Goal: Entertainment & Leisure: Consume media (video, audio)

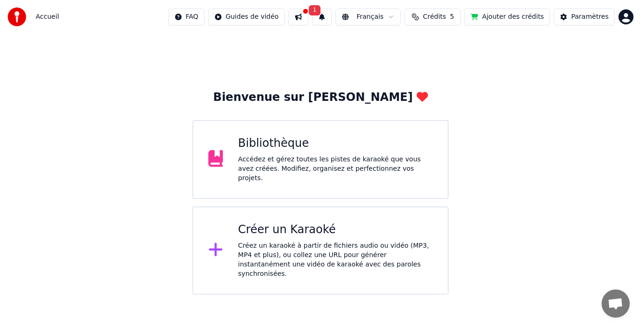
click at [292, 158] on div "Accédez et gérez toutes les pistes de karaoké que vous avez créées. Modifiez, o…" at bounding box center [335, 169] width 195 height 28
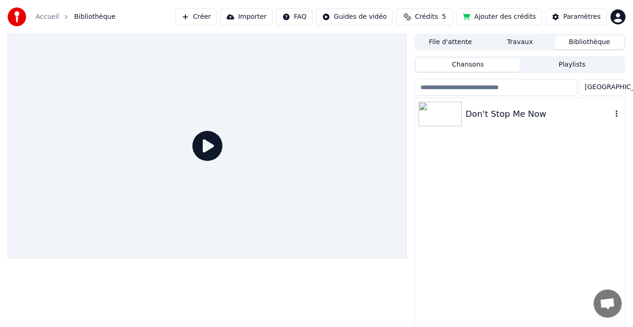
click at [487, 113] on div "Don't Stop Me Now" at bounding box center [539, 114] width 146 height 13
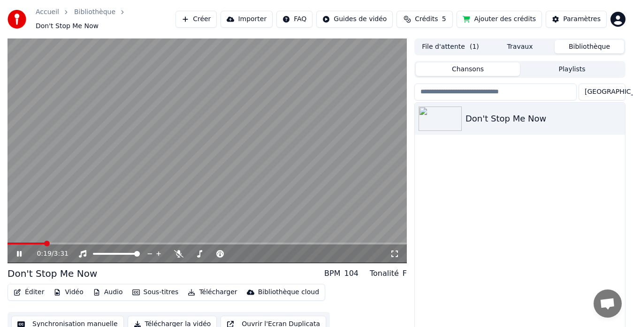
click at [273, 169] on video at bounding box center [208, 150] width 400 height 225
click at [68, 316] on button "Synchronisation manuelle" at bounding box center [67, 324] width 113 height 17
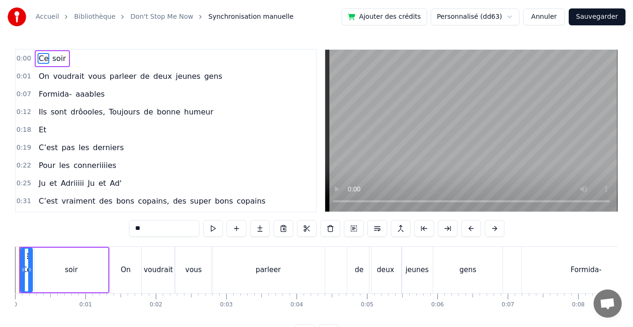
click at [101, 166] on span "conneriiiies" at bounding box center [95, 165] width 45 height 11
type input "**********"
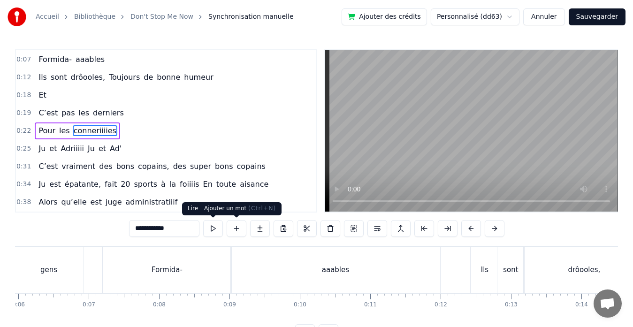
scroll to position [0, 1584]
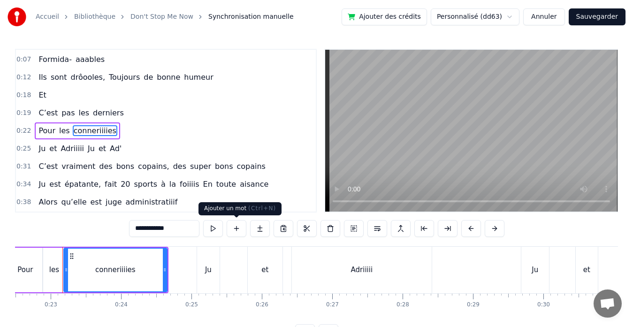
click at [237, 230] on button at bounding box center [237, 228] width 20 height 17
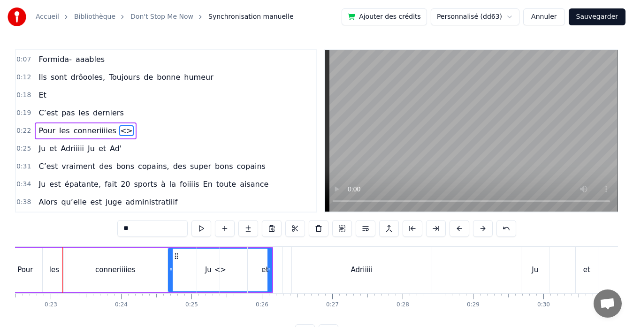
drag, startPoint x: 159, startPoint y: 224, endPoint x: 91, endPoint y: 229, distance: 67.8
click at [91, 229] on div "0:00 Ce soir 0:01 On voudrait vous parleer de deux jeunes gens 0:07 Formida- aa…" at bounding box center [316, 195] width 603 height 292
type input "*****"
click at [366, 228] on button at bounding box center [366, 228] width 20 height 17
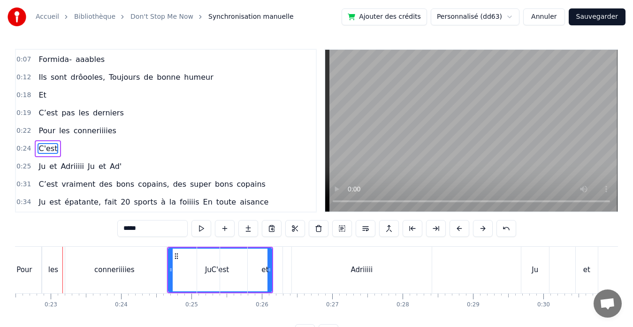
scroll to position [53, 0]
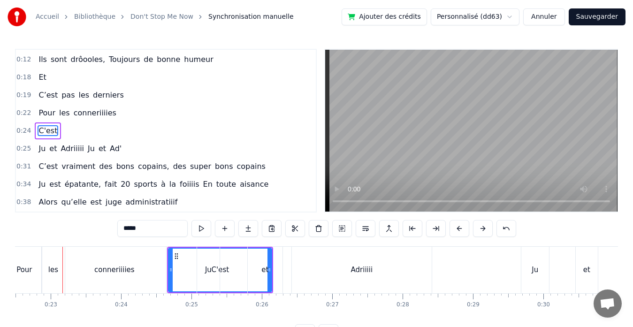
click at [206, 271] on div "Ju" at bounding box center [208, 270] width 7 height 11
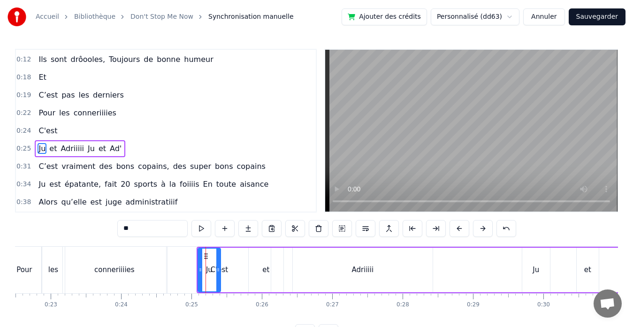
scroll to position [70, 0]
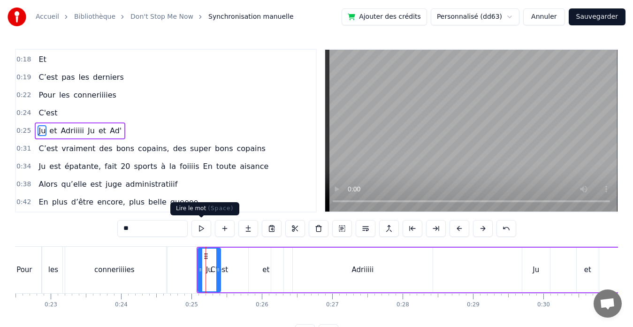
click at [205, 230] on button at bounding box center [202, 228] width 20 height 17
click at [119, 259] on div "conneriiiies" at bounding box center [114, 270] width 103 height 46
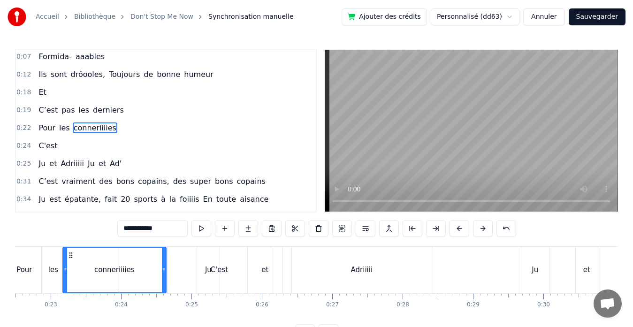
scroll to position [35, 0]
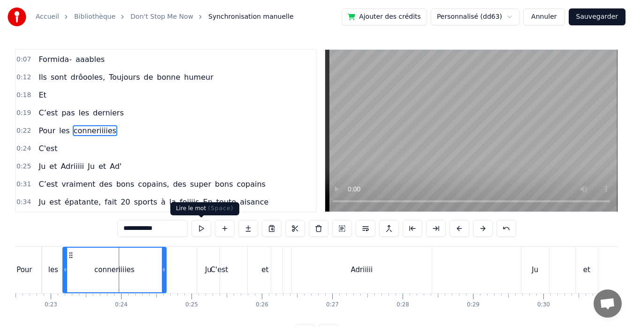
click at [202, 228] on button at bounding box center [202, 228] width 20 height 17
click at [216, 271] on div "Ju" at bounding box center [208, 270] width 23 height 46
type input "**"
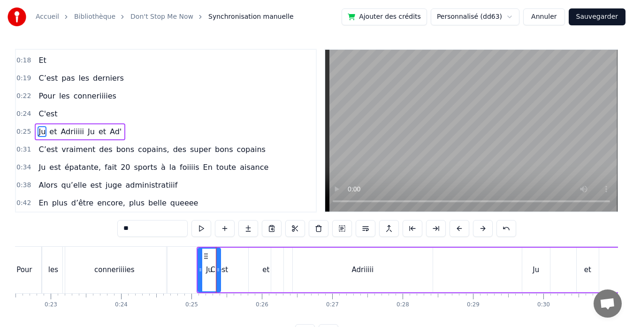
scroll to position [70, 0]
click at [223, 269] on div "Ju et Adriiiii Ju et Ad'" at bounding box center [425, 270] width 457 height 46
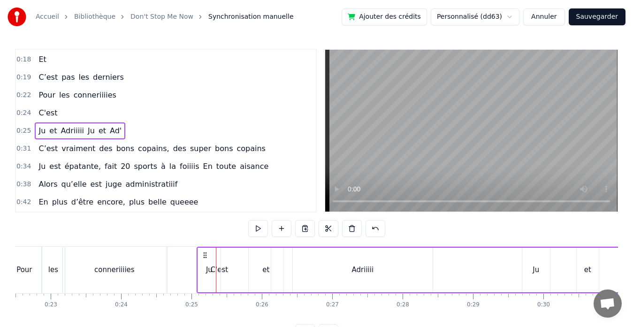
click at [214, 267] on div "Ju" at bounding box center [209, 270] width 23 height 45
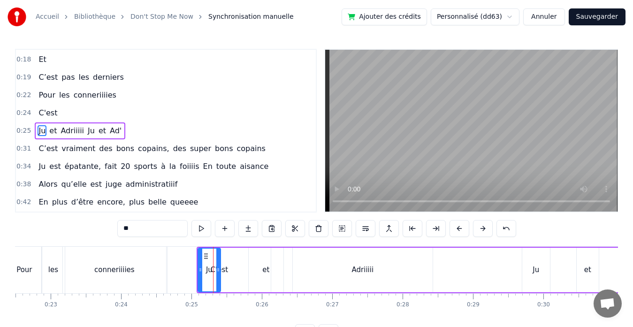
click at [51, 112] on span "C'est" at bounding box center [48, 113] width 21 height 11
type input "*****"
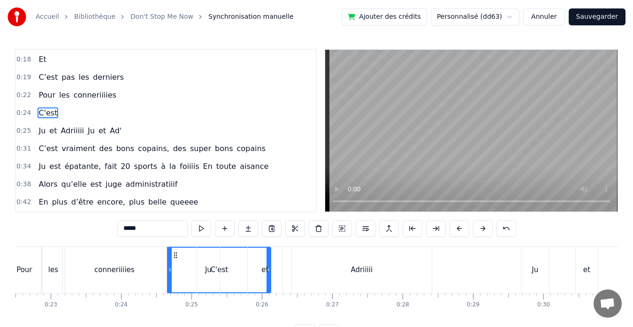
scroll to position [53, 0]
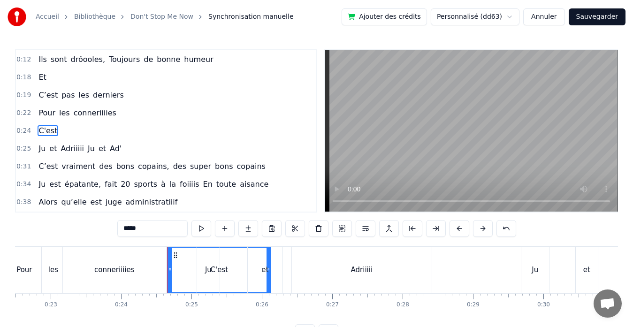
drag, startPoint x: 269, startPoint y: 270, endPoint x: 183, endPoint y: 275, distance: 86.0
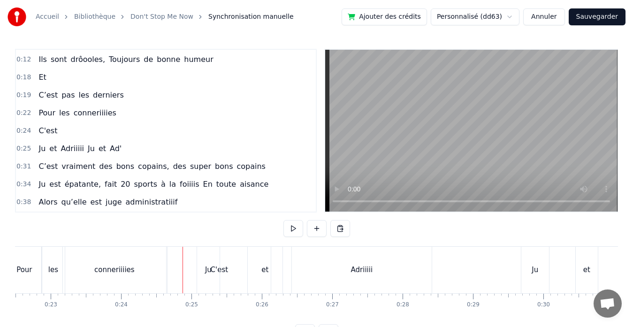
click at [179, 270] on div "C'est" at bounding box center [219, 270] width 103 height 46
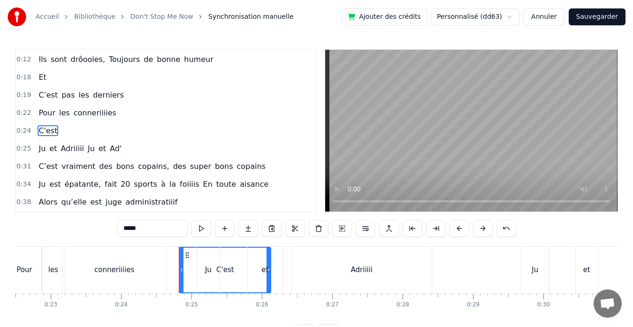
drag, startPoint x: 169, startPoint y: 269, endPoint x: 181, endPoint y: 269, distance: 11.7
click at [181, 269] on icon at bounding box center [182, 270] width 4 height 8
drag, startPoint x: 182, startPoint y: 271, endPoint x: 155, endPoint y: 273, distance: 26.9
click at [155, 273] on icon at bounding box center [155, 270] width 4 height 8
drag, startPoint x: 155, startPoint y: 270, endPoint x: 168, endPoint y: 271, distance: 13.2
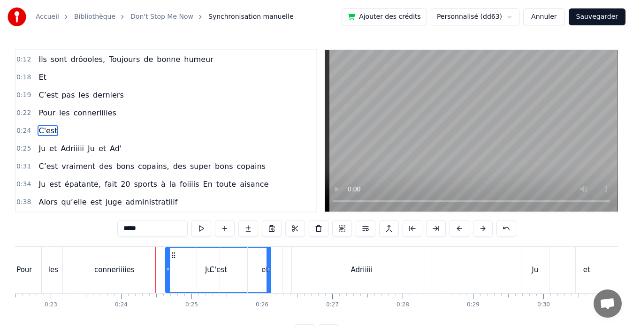
click at [168, 271] on icon at bounding box center [168, 270] width 4 height 8
click at [269, 267] on div "et" at bounding box center [265, 270] width 35 height 46
type input "**"
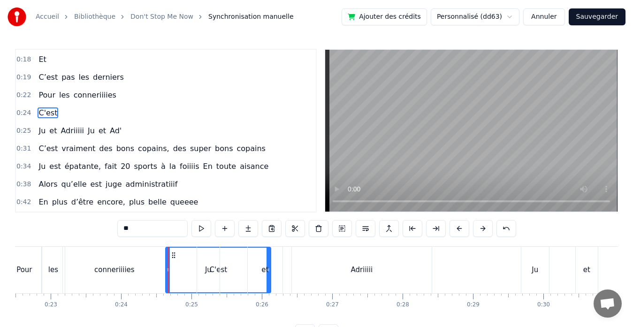
click at [169, 267] on div at bounding box center [168, 270] width 0 height 46
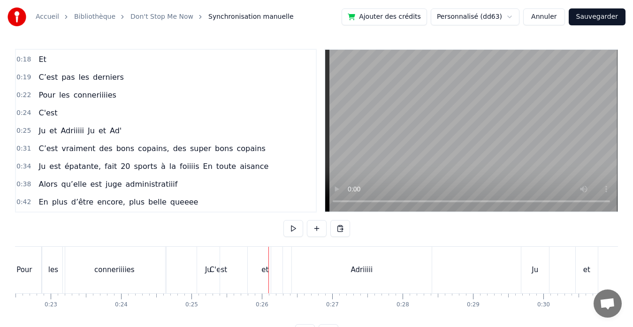
click at [226, 266] on div "Ju et Adriiiii Ju et Ad'" at bounding box center [425, 270] width 457 height 46
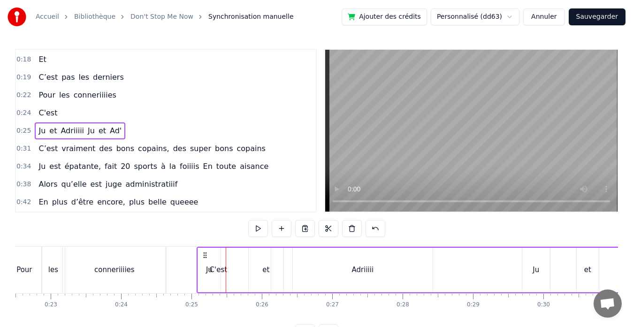
click at [216, 269] on div "Ju" at bounding box center [209, 270] width 23 height 45
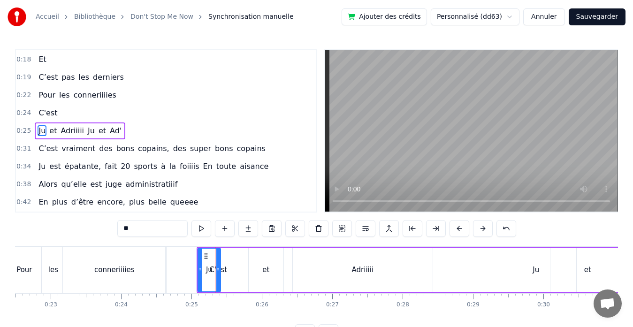
click at [232, 270] on div "Ju et Adriiiii Ju et Ad'" at bounding box center [425, 270] width 457 height 46
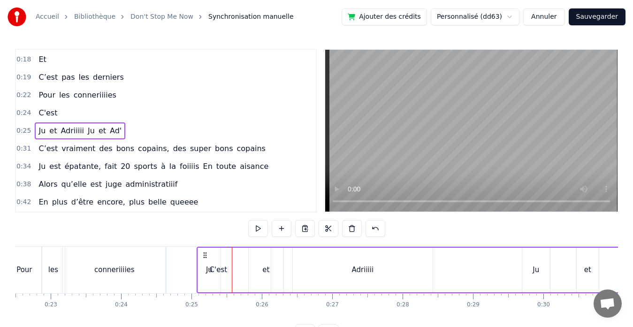
click at [184, 266] on div "C'est" at bounding box center [218, 270] width 105 height 46
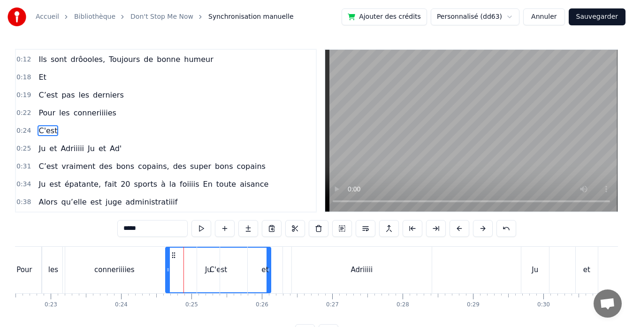
click at [205, 271] on div "Ju" at bounding box center [208, 270] width 7 height 11
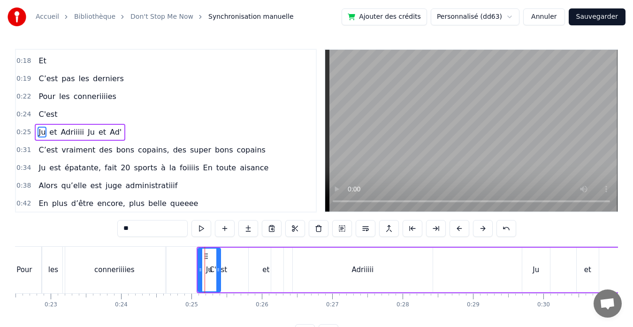
scroll to position [70, 0]
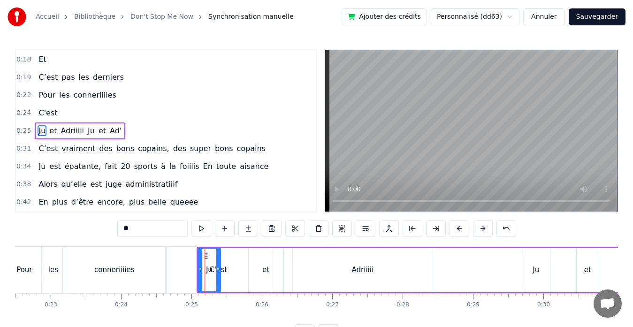
click at [220, 270] on div "Ju" at bounding box center [209, 270] width 23 height 45
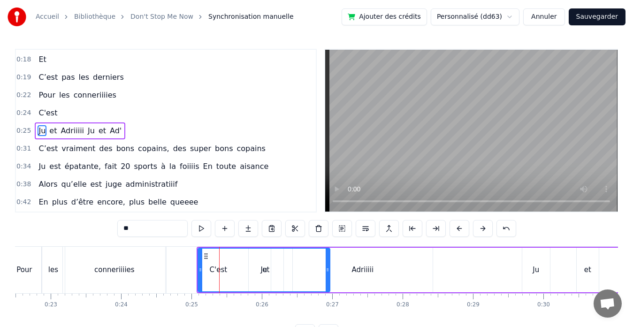
drag, startPoint x: 219, startPoint y: 270, endPoint x: 331, endPoint y: 262, distance: 112.5
click at [330, 262] on div at bounding box center [328, 270] width 4 height 43
click at [177, 269] on div "C'est" at bounding box center [218, 270] width 105 height 46
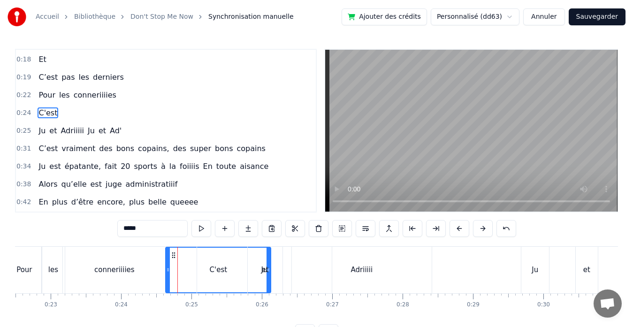
scroll to position [53, 0]
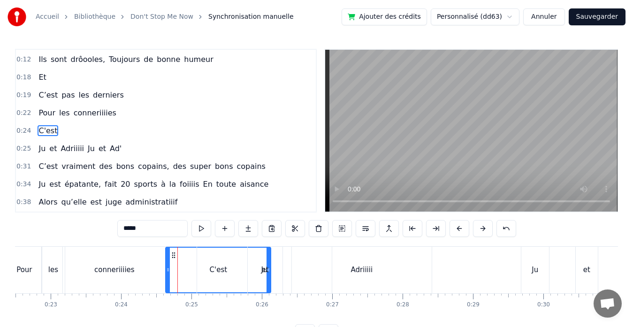
click at [269, 269] on div "et" at bounding box center [265, 270] width 35 height 46
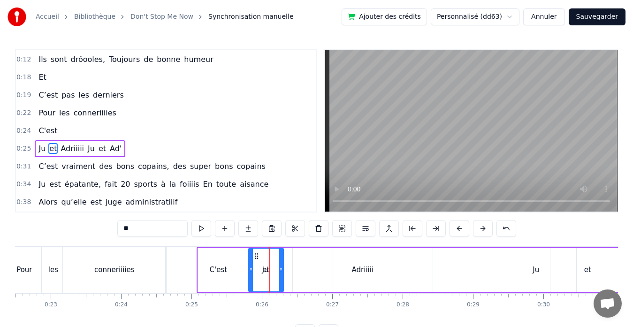
scroll to position [70, 0]
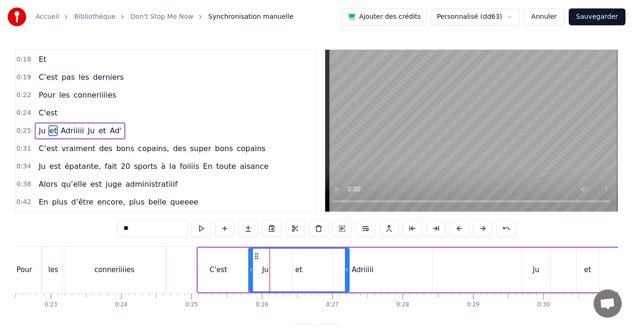
drag, startPoint x: 283, startPoint y: 270, endPoint x: 348, endPoint y: 267, distance: 65.8
click at [348, 267] on icon at bounding box center [347, 270] width 4 height 8
drag, startPoint x: 251, startPoint y: 267, endPoint x: 310, endPoint y: 267, distance: 58.7
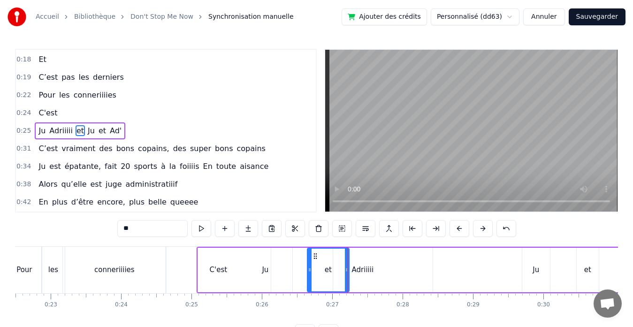
click at [227, 268] on div "Ju" at bounding box center [265, 270] width 135 height 45
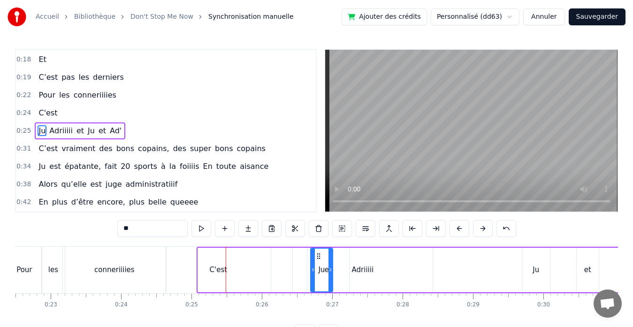
drag, startPoint x: 200, startPoint y: 268, endPoint x: 231, endPoint y: 271, distance: 30.7
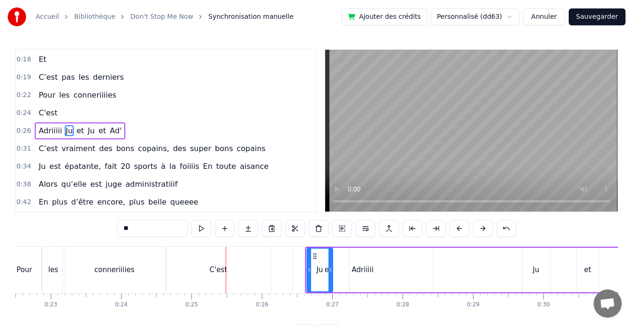
click at [204, 266] on div "C'est" at bounding box center [218, 270] width 105 height 46
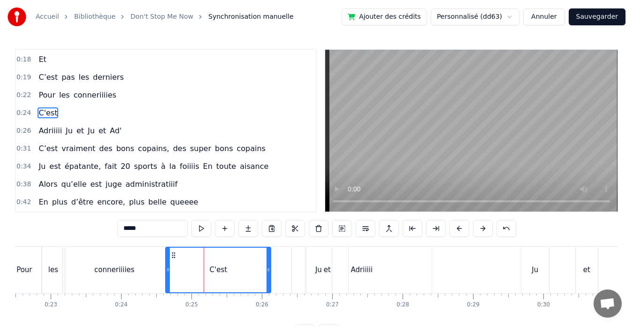
scroll to position [53, 0]
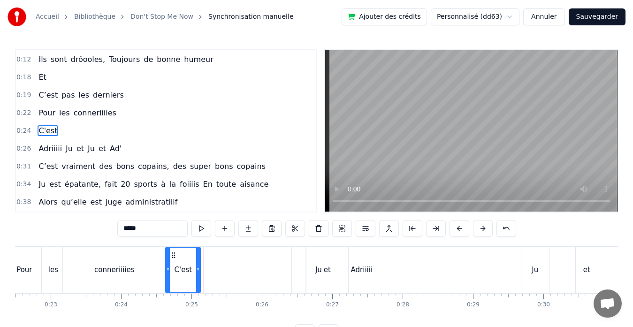
drag, startPoint x: 268, startPoint y: 269, endPoint x: 197, endPoint y: 270, distance: 70.4
click at [197, 270] on icon at bounding box center [198, 270] width 4 height 8
click at [321, 272] on div "et" at bounding box center [328, 270] width 42 height 46
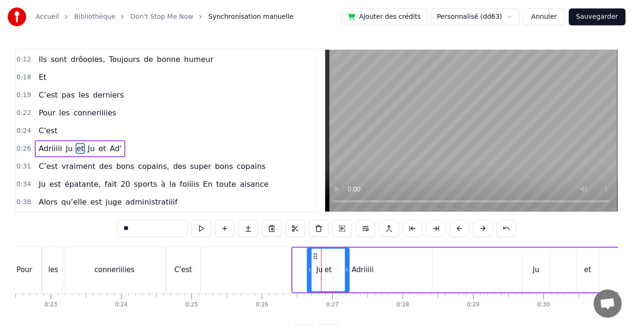
scroll to position [70, 0]
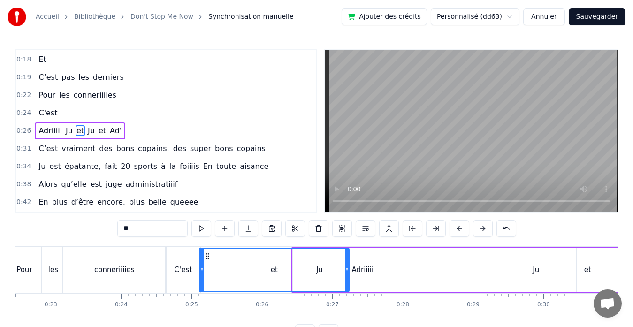
drag, startPoint x: 309, startPoint y: 268, endPoint x: 356, endPoint y: 269, distance: 47.4
click at [202, 269] on icon at bounding box center [202, 270] width 4 height 8
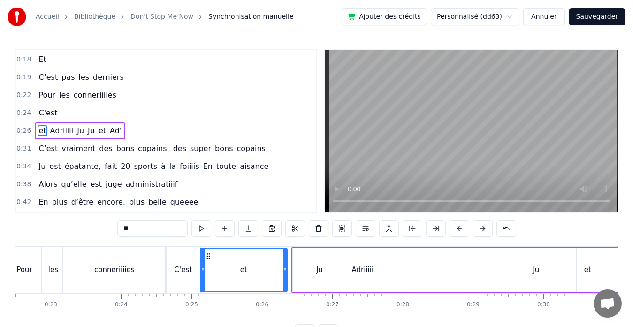
drag, startPoint x: 347, startPoint y: 268, endPoint x: 285, endPoint y: 272, distance: 62.1
click at [285, 272] on icon at bounding box center [285, 270] width 4 height 8
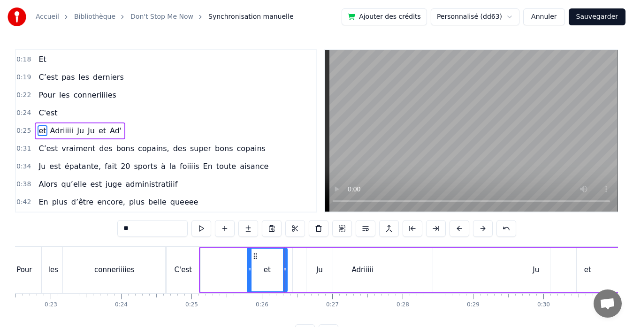
drag, startPoint x: 204, startPoint y: 268, endPoint x: 251, endPoint y: 268, distance: 46.9
click at [251, 268] on icon at bounding box center [250, 270] width 4 height 8
click at [319, 269] on div "Ju" at bounding box center [319, 270] width 7 height 11
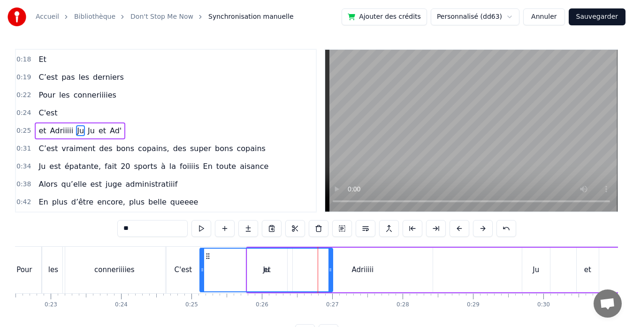
drag, startPoint x: 308, startPoint y: 269, endPoint x: 201, endPoint y: 274, distance: 106.7
click at [201, 274] on div at bounding box center [202, 270] width 4 height 43
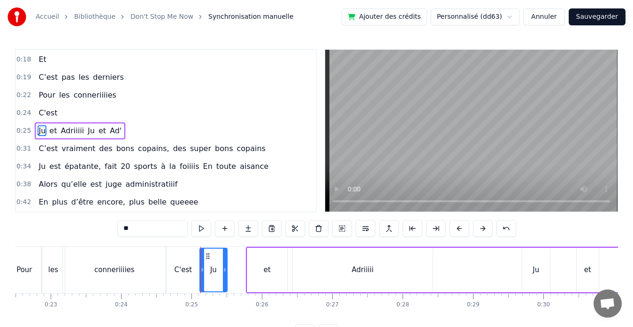
drag, startPoint x: 330, startPoint y: 271, endPoint x: 224, endPoint y: 276, distance: 106.2
click at [224, 276] on div at bounding box center [225, 270] width 4 height 43
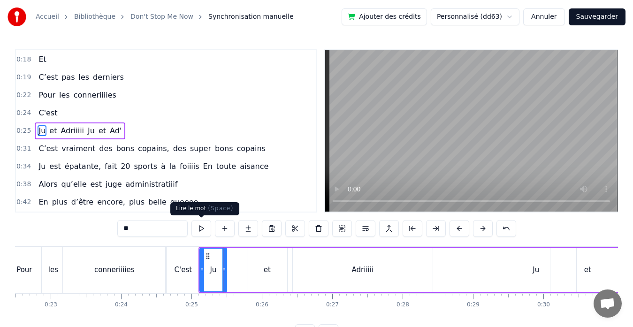
click at [204, 225] on button at bounding box center [202, 228] width 20 height 17
click at [255, 263] on div "et" at bounding box center [267, 270] width 40 height 45
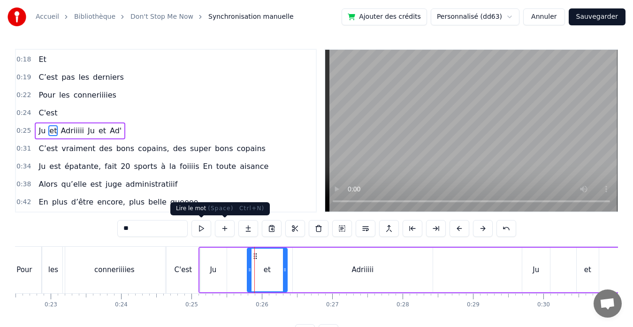
click at [202, 226] on button at bounding box center [202, 228] width 20 height 17
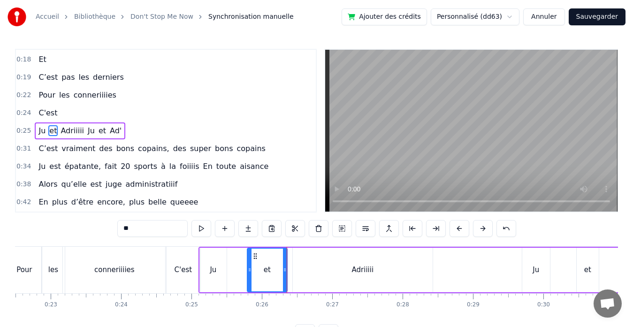
click at [367, 263] on div "Adriiiii" at bounding box center [363, 270] width 140 height 45
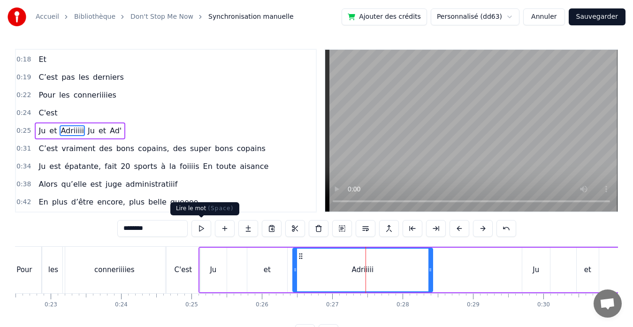
click at [200, 226] on button at bounding box center [202, 228] width 20 height 17
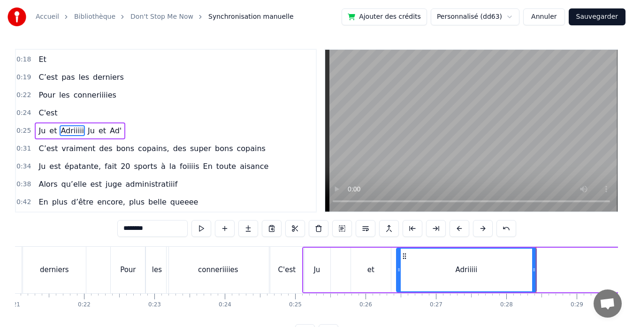
scroll to position [0, 1480]
click at [122, 259] on div "Pour" at bounding box center [128, 270] width 35 height 46
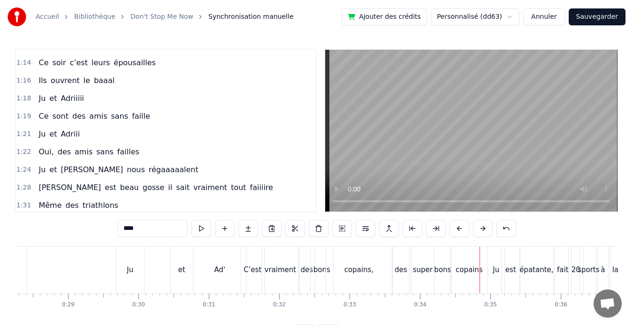
scroll to position [460, 0]
click at [123, 153] on span "failles" at bounding box center [128, 151] width 24 height 11
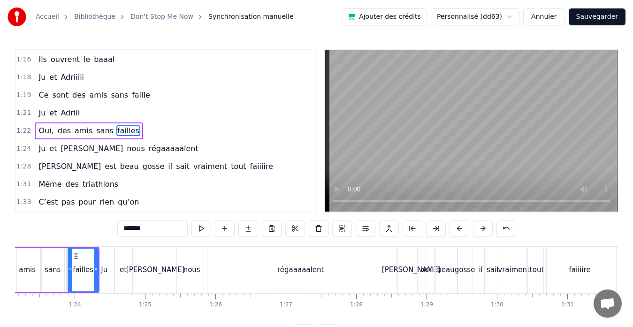
click at [150, 229] on input "*******" at bounding box center [152, 228] width 70 height 17
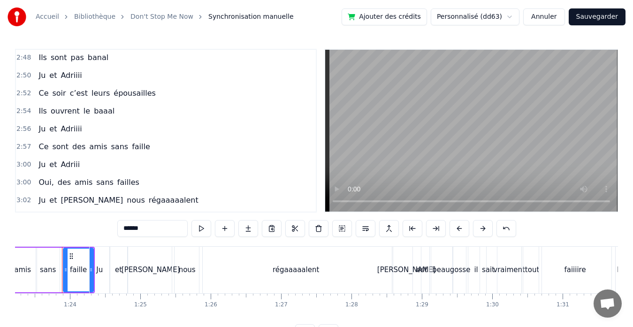
scroll to position [1245, 0]
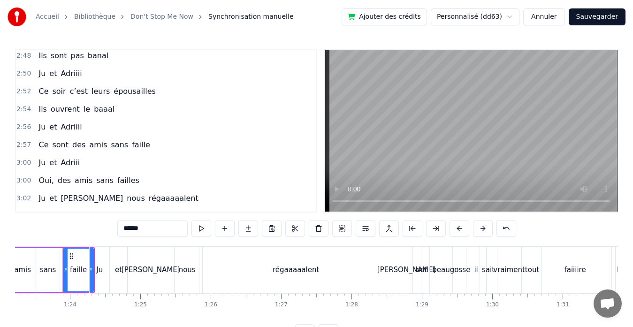
click at [123, 183] on span "failles" at bounding box center [128, 180] width 24 height 11
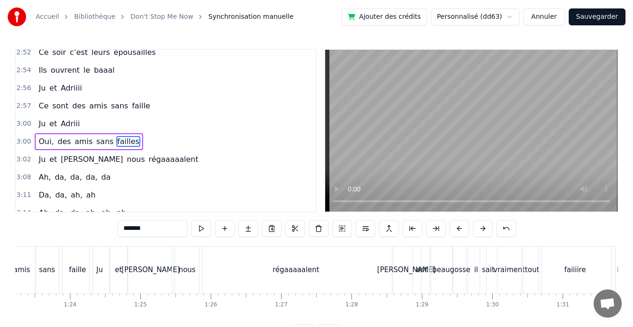
scroll to position [1295, 0]
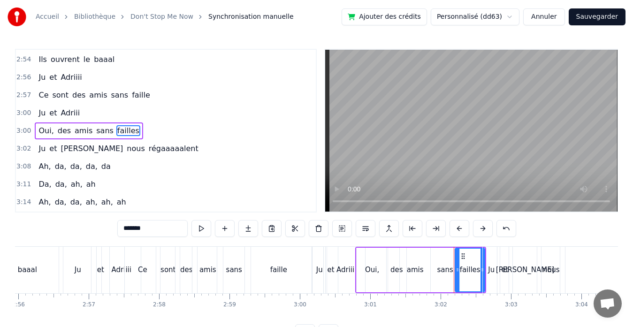
click at [154, 227] on input "*******" at bounding box center [152, 228] width 70 height 17
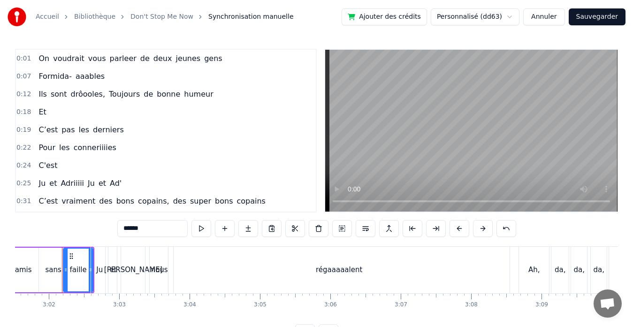
scroll to position [0, 0]
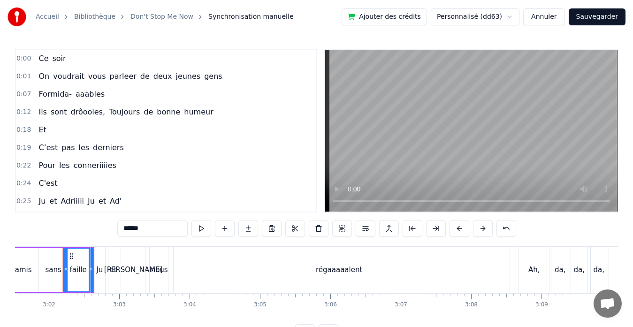
type input "******"
click at [604, 15] on button "Sauvegarder" at bounding box center [597, 16] width 57 height 17
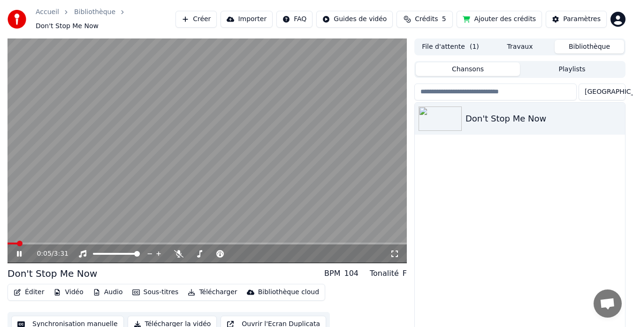
click at [261, 173] on video at bounding box center [208, 150] width 400 height 225
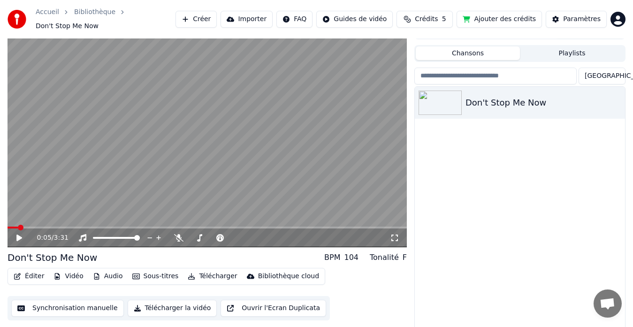
click at [162, 305] on button "Télécharger la vidéo" at bounding box center [173, 308] width 90 height 17
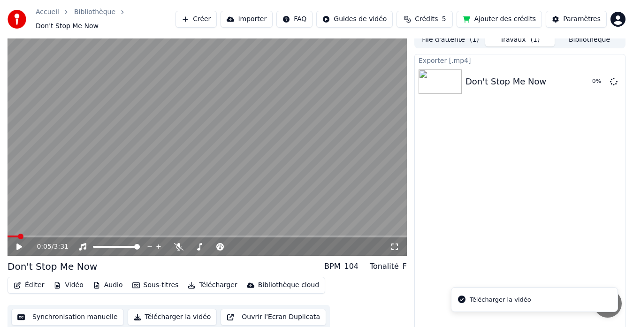
scroll to position [0, 0]
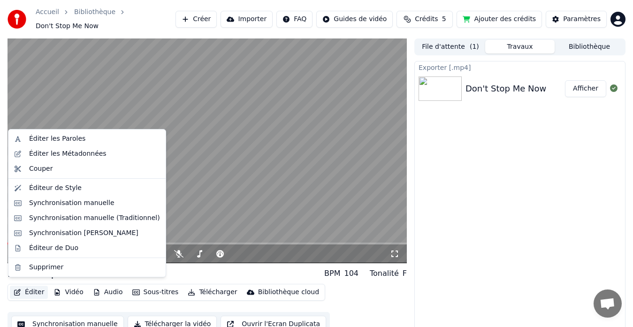
click at [23, 289] on button "Éditer" at bounding box center [29, 292] width 38 height 13
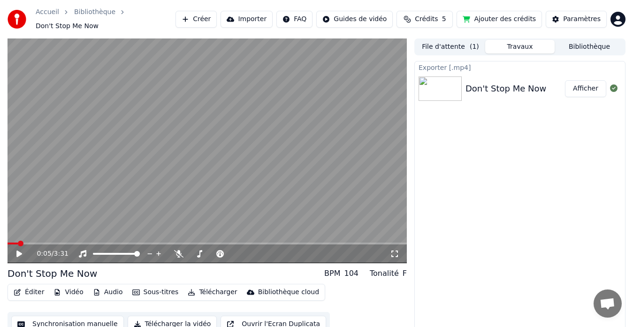
click at [250, 270] on div "Don't Stop Me Now BPM 104 Tonalité F" at bounding box center [208, 273] width 400 height 13
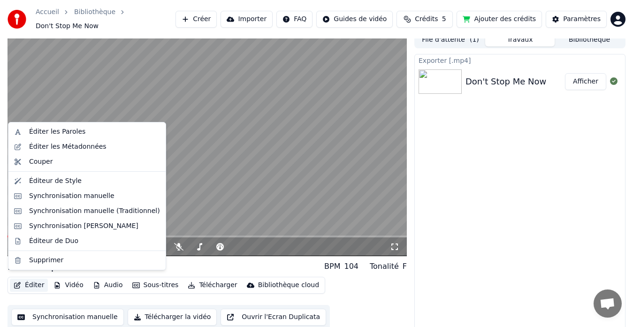
click at [24, 283] on button "Éditer" at bounding box center [29, 285] width 38 height 13
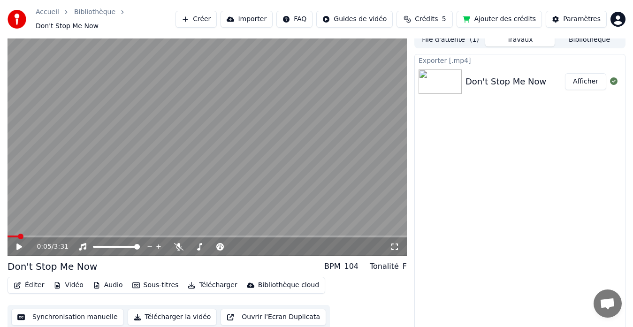
click at [503, 190] on div "Exporter [.mp4] Don't Stop Me Now Afficher" at bounding box center [520, 193] width 211 height 278
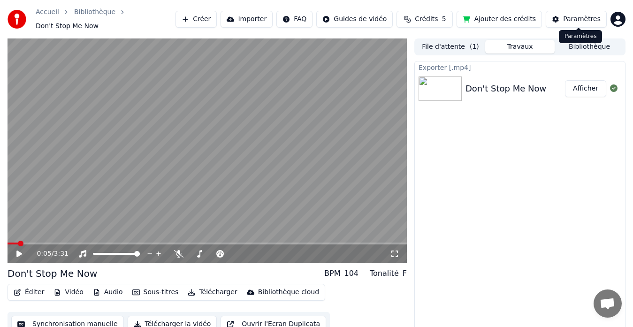
click at [580, 19] on div "Paramètres" at bounding box center [582, 19] width 38 height 9
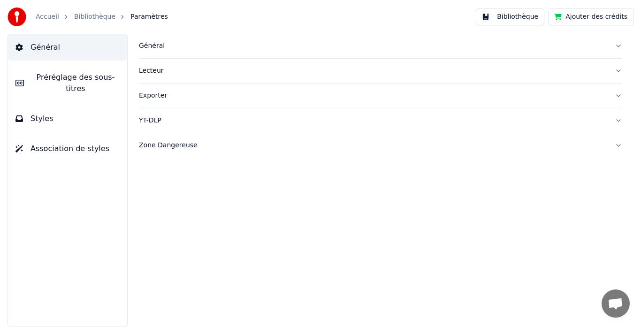
click at [92, 18] on link "Bibliothèque" at bounding box center [94, 16] width 41 height 9
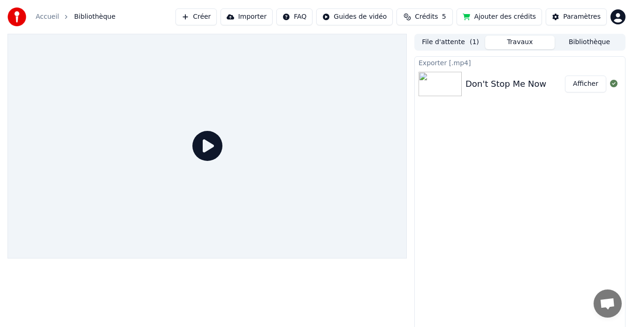
click at [450, 92] on img at bounding box center [440, 84] width 43 height 24
click at [493, 81] on div "Don't Stop Me Now" at bounding box center [506, 83] width 81 height 13
click at [509, 78] on div "Don't Stop Me Now" at bounding box center [506, 83] width 81 height 13
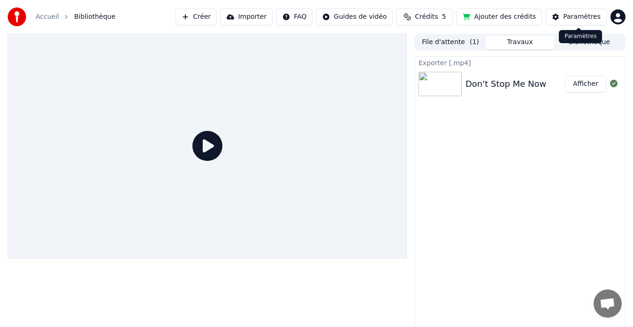
click at [581, 16] on div "Paramètres" at bounding box center [582, 16] width 38 height 9
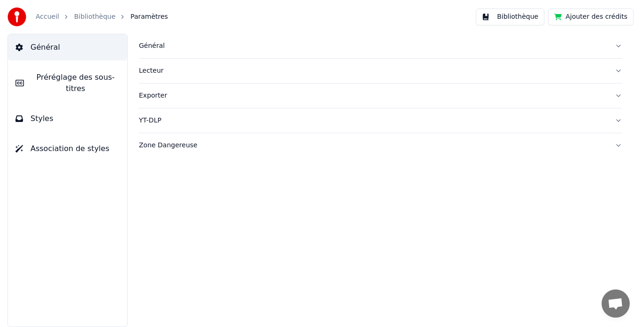
click at [54, 111] on button "Styles" at bounding box center [67, 119] width 119 height 26
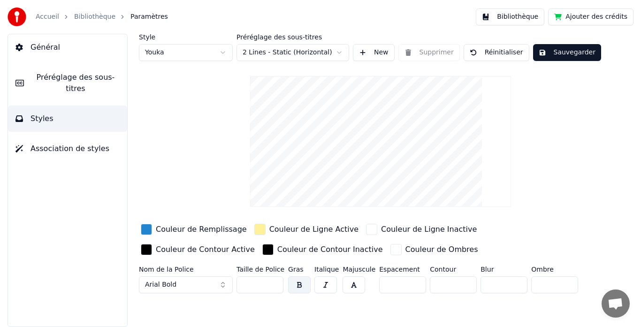
click at [94, 18] on link "Bibliothèque" at bounding box center [94, 16] width 41 height 9
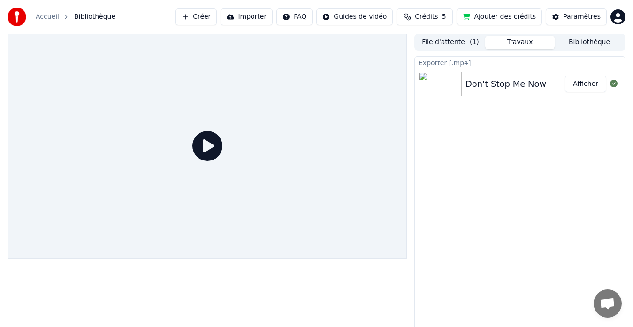
click at [489, 81] on div "Don't Stop Me Now" at bounding box center [506, 83] width 81 height 13
click at [208, 159] on icon at bounding box center [207, 146] width 30 height 30
click at [587, 87] on button "Afficher" at bounding box center [585, 84] width 41 height 17
click at [46, 18] on link "Accueil" at bounding box center [47, 16] width 23 height 9
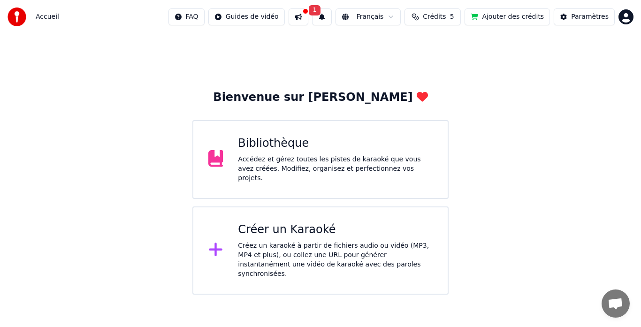
click at [274, 130] on div "Bibliothèque Accédez et gérez toutes les pistes de karaoké que vous avez créées…" at bounding box center [320, 159] width 256 height 79
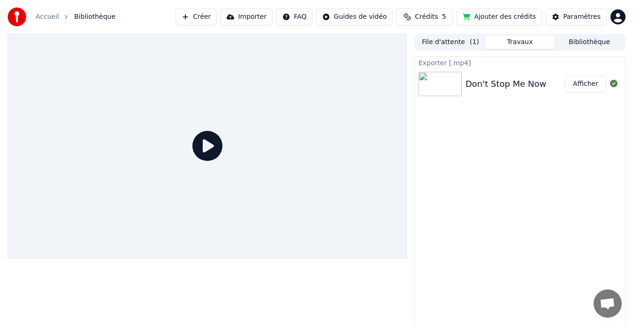
click at [479, 88] on div "Don't Stop Me Now" at bounding box center [506, 83] width 81 height 13
click at [595, 86] on button "Afficher" at bounding box center [585, 84] width 41 height 17
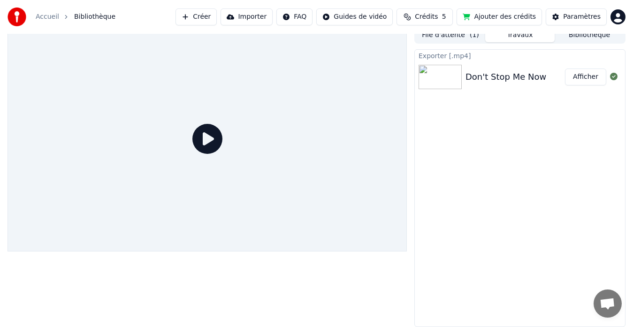
click at [206, 133] on div at bounding box center [208, 139] width 400 height 225
click at [207, 133] on icon at bounding box center [207, 139] width 30 height 30
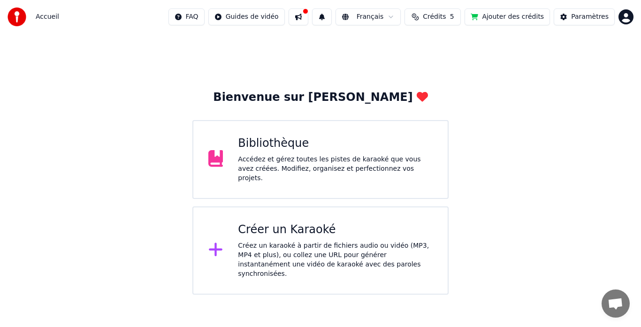
click at [326, 154] on div "Bibliothèque Accédez et gérez toutes les pistes de karaoké que vous avez créées…" at bounding box center [335, 159] width 195 height 47
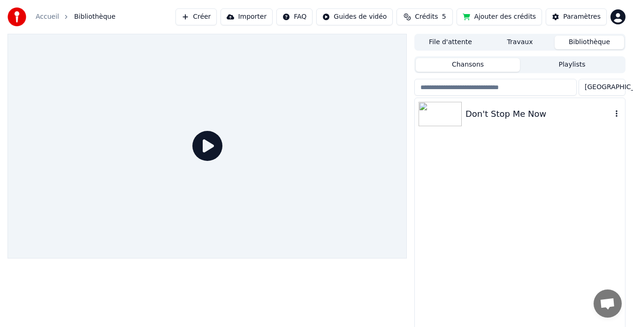
click at [491, 114] on div "Don't Stop Me Now" at bounding box center [539, 114] width 146 height 13
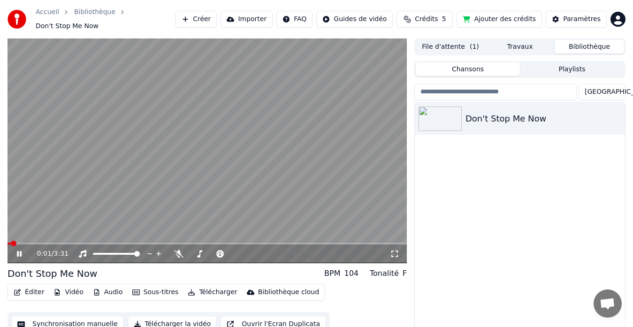
click at [18, 251] on icon at bounding box center [19, 254] width 5 height 6
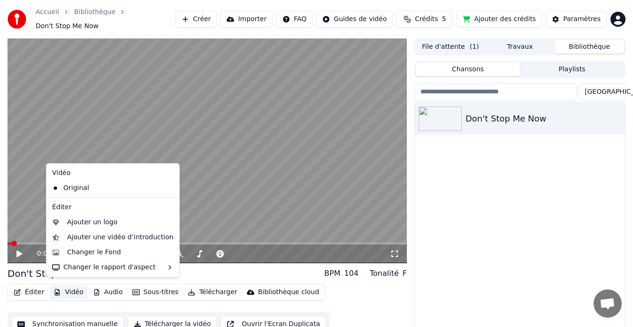
click at [63, 286] on button "Vidéo" at bounding box center [68, 292] width 37 height 13
click at [100, 253] on div "Changer le Fond" at bounding box center [94, 252] width 54 height 9
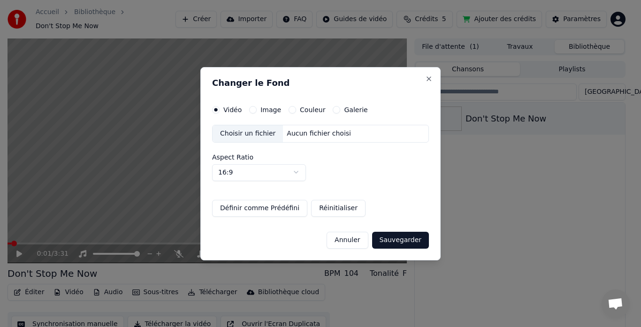
click at [254, 110] on button "Image" at bounding box center [253, 110] width 8 height 8
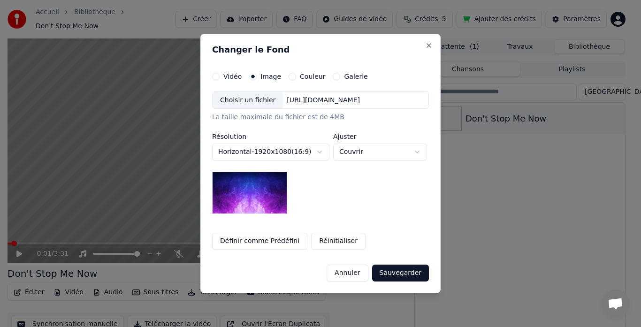
click at [362, 154] on body "**********" at bounding box center [316, 163] width 633 height 327
click at [334, 78] on div "Galerie" at bounding box center [350, 77] width 35 height 8
click at [333, 77] on button "Galerie" at bounding box center [337, 77] width 8 height 8
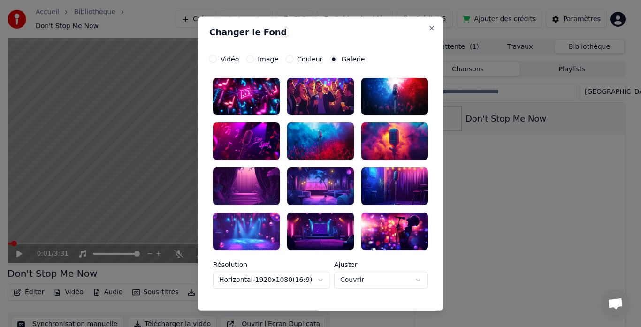
click at [286, 57] on button "Couleur" at bounding box center [290, 59] width 8 height 8
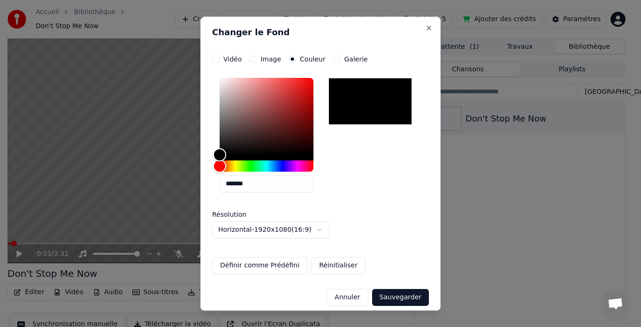
click at [247, 56] on div "Vidéo Image Couleur Galerie" at bounding box center [290, 59] width 156 height 8
click at [253, 59] on button "Image" at bounding box center [253, 59] width 8 height 8
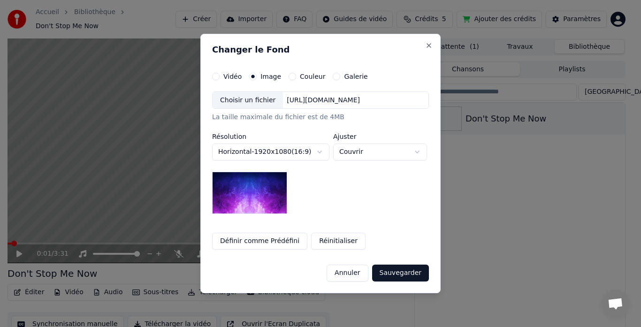
click at [255, 90] on div "**********" at bounding box center [320, 161] width 217 height 177
click at [255, 95] on div "Choisir un fichier" at bounding box center [248, 100] width 70 height 17
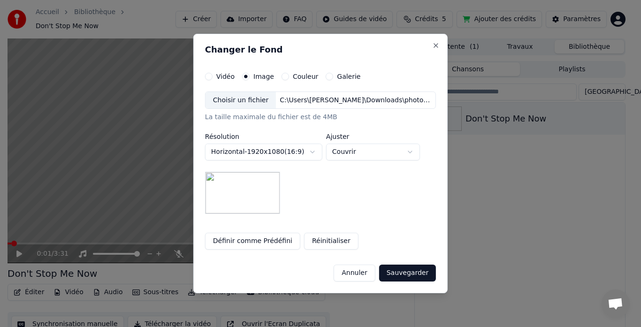
click at [404, 270] on button "Sauvegarder" at bounding box center [407, 273] width 57 height 17
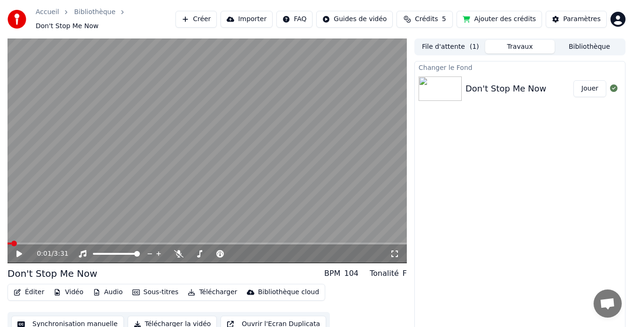
click at [593, 86] on button "Jouer" at bounding box center [590, 88] width 33 height 17
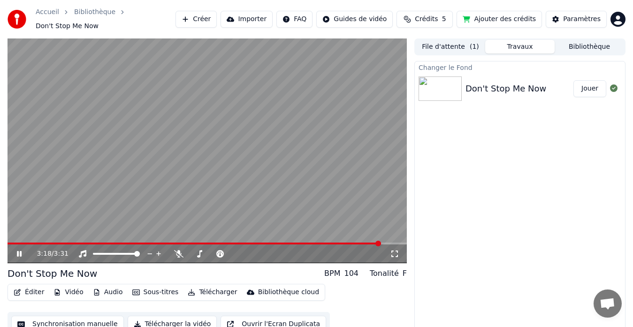
click at [289, 141] on video at bounding box center [208, 150] width 400 height 225
click at [150, 316] on button "Télécharger la vidéo" at bounding box center [173, 324] width 90 height 17
click at [592, 85] on button "Afficher" at bounding box center [585, 88] width 41 height 17
